Goal: Task Accomplishment & Management: Complete application form

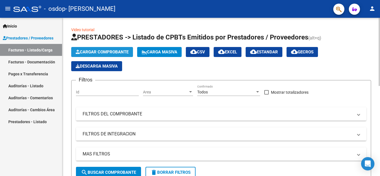
click at [107, 52] on span "Cargar Comprobante" at bounding box center [102, 52] width 53 height 5
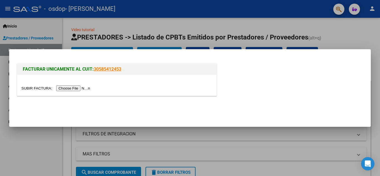
click at [77, 89] on input "file" at bounding box center [56, 88] width 70 height 6
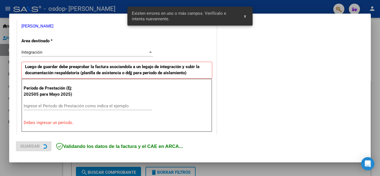
scroll to position [126, 0]
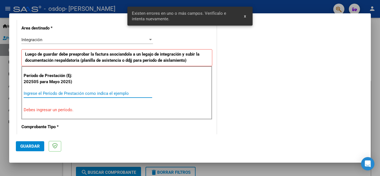
click at [113, 95] on input "Ingrese el Período de Prestación como indica el ejemplo" at bounding box center [88, 93] width 129 height 5
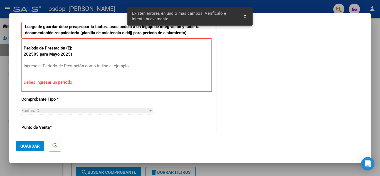
scroll to position [154, 0]
click at [107, 68] on input "Ingrese el Período de Prestación como indica el ejemplo" at bounding box center [88, 65] width 129 height 5
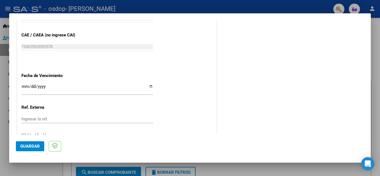
scroll to position [376, 0]
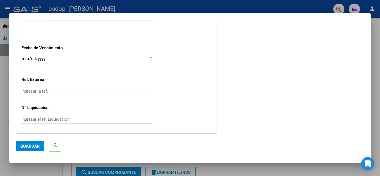
type input "202509"
click at [34, 149] on button "Guardar" at bounding box center [30, 146] width 28 height 10
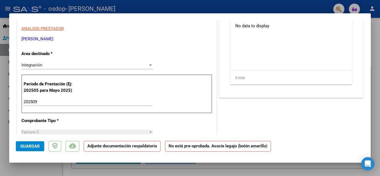
scroll to position [0, 0]
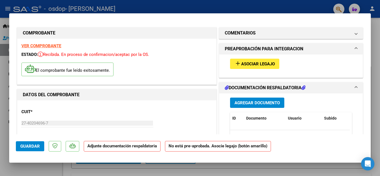
click at [252, 64] on span "Asociar Legajo" at bounding box center [258, 64] width 34 height 5
click at [250, 101] on span "Agregar Documento" at bounding box center [257, 103] width 45 height 5
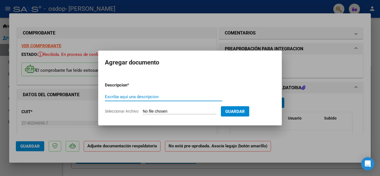
click at [180, 111] on input "Seleccionar Archivo" at bounding box center [180, 111] width 74 height 5
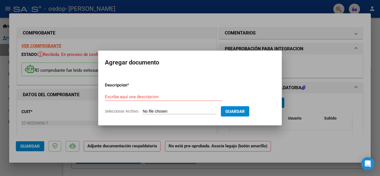
type input "C:\fakepath\Asistencia [DATE]- [PERSON_NAME] .pdf"
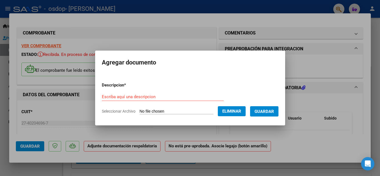
click at [273, 110] on span "Guardar" at bounding box center [264, 111] width 19 height 5
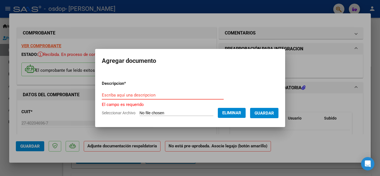
click at [119, 95] on input "Escriba aquí una descripcion" at bounding box center [163, 95] width 122 height 5
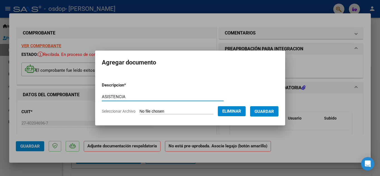
type input "ASISTENCIA"
click at [274, 113] on span "Guardar" at bounding box center [264, 111] width 19 height 5
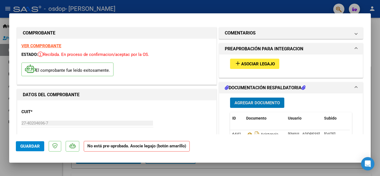
click at [268, 101] on span "Agregar Documento" at bounding box center [257, 103] width 45 height 5
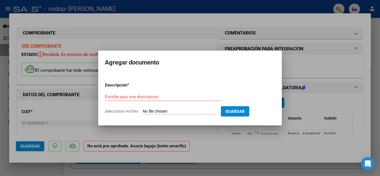
click at [185, 111] on input "Seleccionar Archivo" at bounding box center [180, 111] width 74 height 5
type input "C:\fakepath\AUTORIZACION ANTIVERO 2025.pdf"
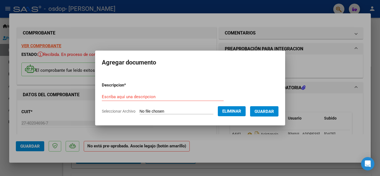
click at [159, 92] on form "Descripcion * Escriba aquí una descripcion Seleccionar Archivo Eliminar Guardar" at bounding box center [190, 98] width 177 height 41
click at [150, 95] on input "Escriba aquí una descripcion" at bounding box center [163, 96] width 122 height 5
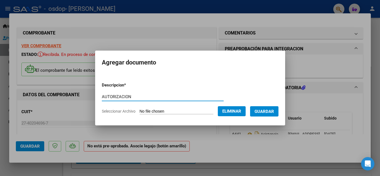
type input "AUTORIZACION"
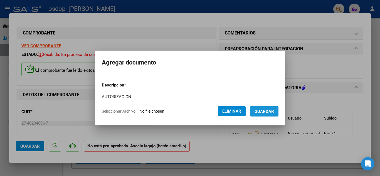
click at [264, 109] on span "Guardar" at bounding box center [264, 111] width 19 height 5
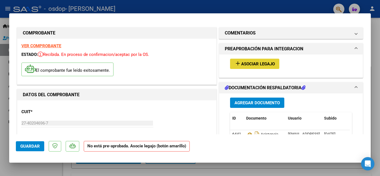
click at [270, 66] on span "Asociar Legajo" at bounding box center [258, 64] width 34 height 5
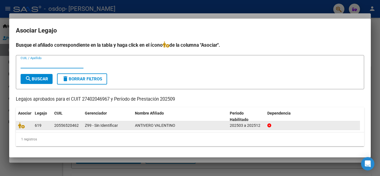
click at [54, 126] on datatable-body-cell "20556520462" at bounding box center [67, 125] width 31 height 9
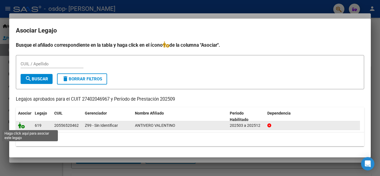
click at [23, 126] on icon at bounding box center [21, 125] width 7 height 6
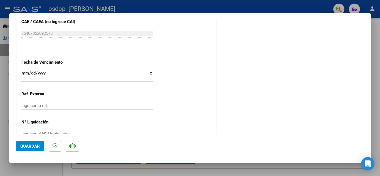
scroll to position [384, 0]
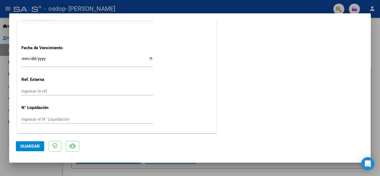
click at [34, 149] on span "Guardar" at bounding box center [29, 146] width 19 height 5
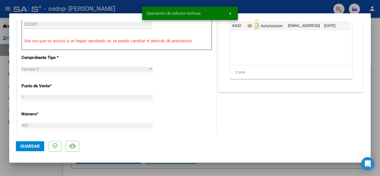
scroll to position [0, 0]
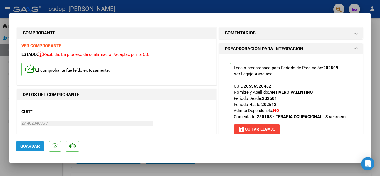
click at [33, 148] on span "Guardar" at bounding box center [29, 146] width 19 height 5
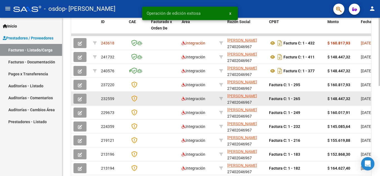
scroll to position [139, 0]
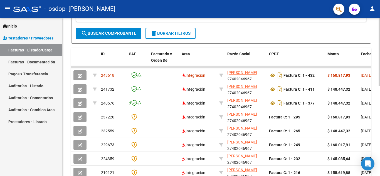
drag, startPoint x: 348, startPoint y: 66, endPoint x: 363, endPoint y: 65, distance: 14.8
click at [363, 65] on div "ID CAE Facturado x Orden De Area Razón Social CPBT Monto Fecha Cpbt Días desde …" at bounding box center [221, 135] width 300 height 175
click at [365, 67] on datatable-body-cell at bounding box center [371, 67] width 25 height 2
drag, startPoint x: 368, startPoint y: 67, endPoint x: 373, endPoint y: 67, distance: 4.5
click at [369, 67] on datatable-body-cell at bounding box center [371, 67] width 25 height 2
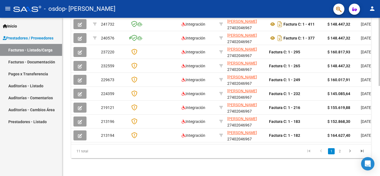
scroll to position [209, 0]
click at [380, 176] on html "menu - osdop - [PERSON_NAME] MARIA person Inicio Instructivos Contacto OS Prest…" at bounding box center [190, 88] width 380 height 176
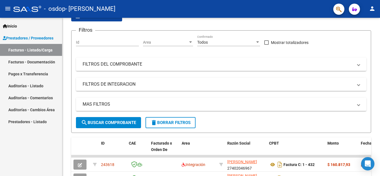
scroll to position [14, 0]
